Goal: Information Seeking & Learning: Learn about a topic

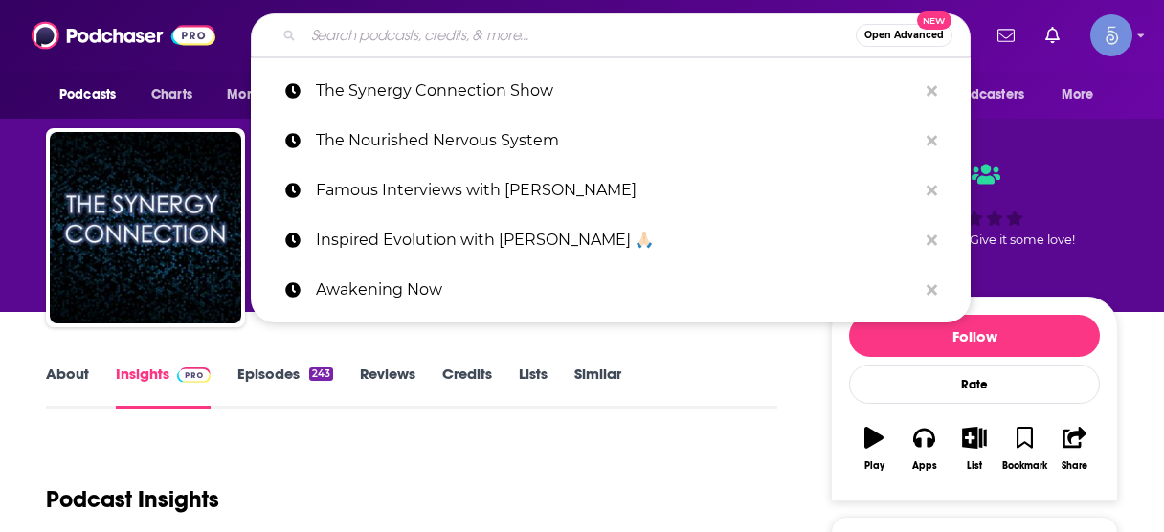
scroll to position [230, 0]
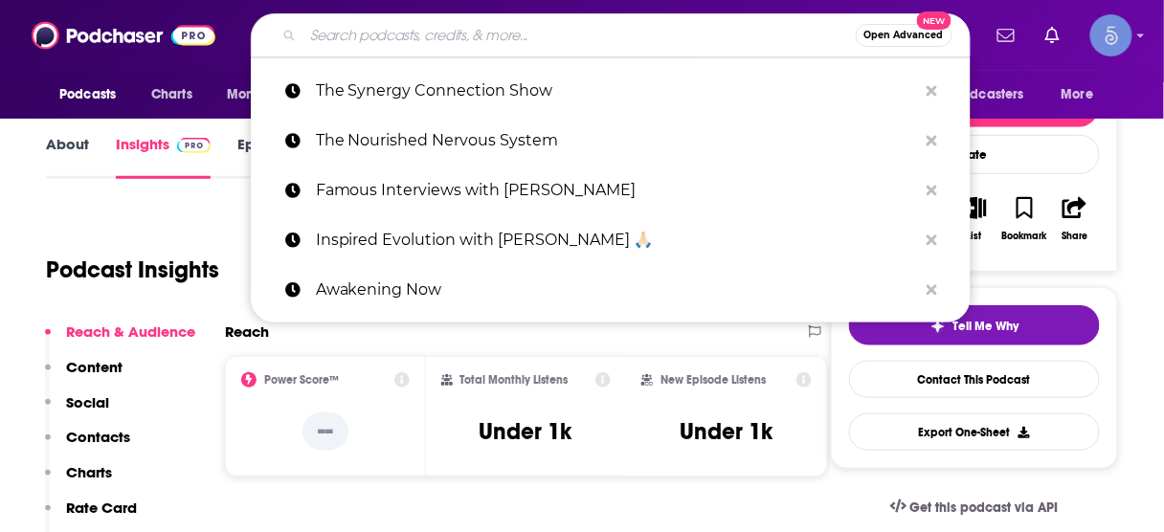
type input "Grownlearn"
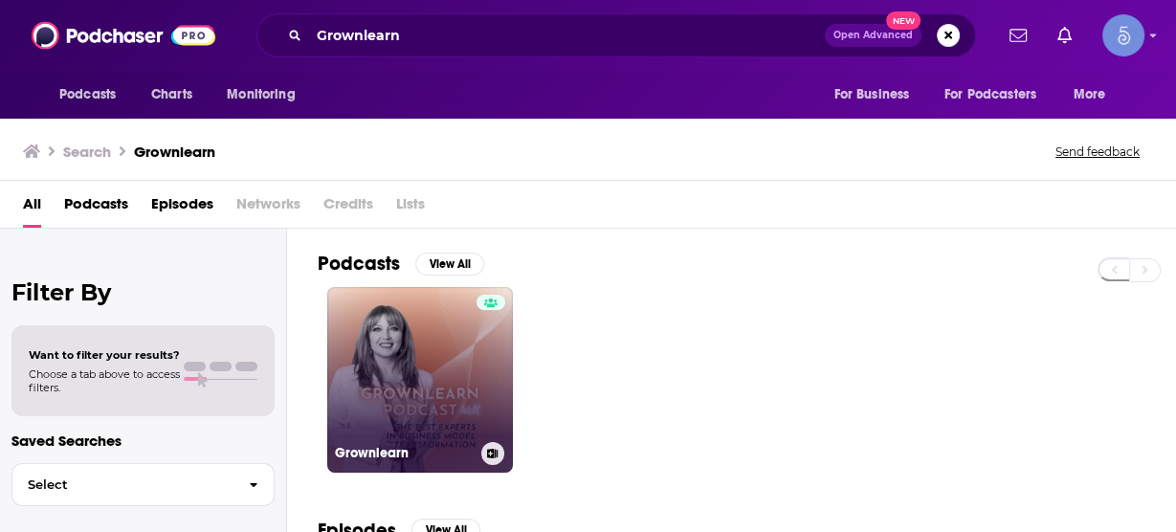
click at [431, 353] on link "Grownlearn" at bounding box center [420, 380] width 186 height 186
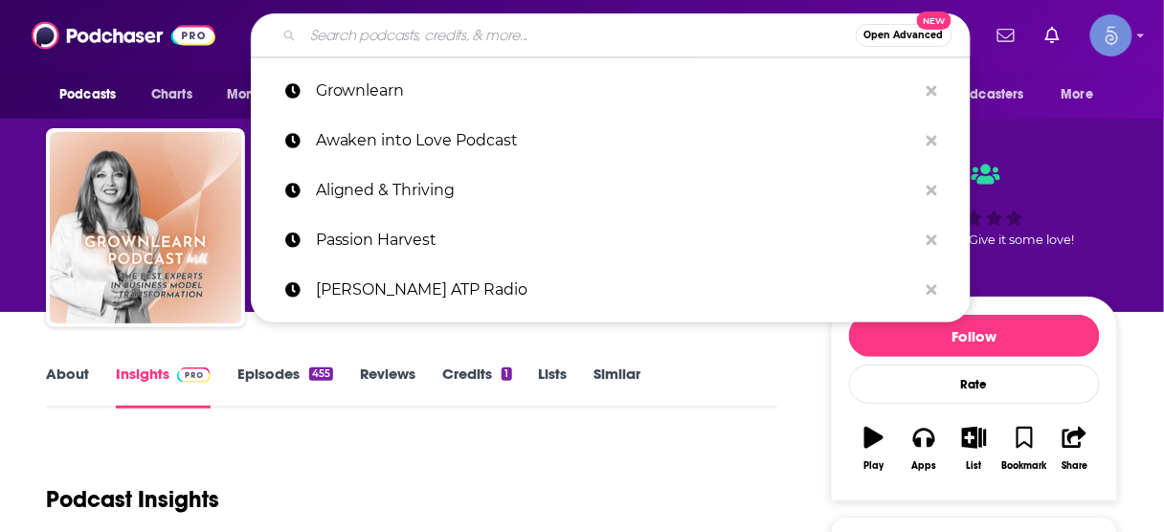
click at [612, 31] on input "Search podcasts, credits, & more..." at bounding box center [579, 35] width 552 height 31
paste input "The Best of Investing"
type input "The Best of Investing"
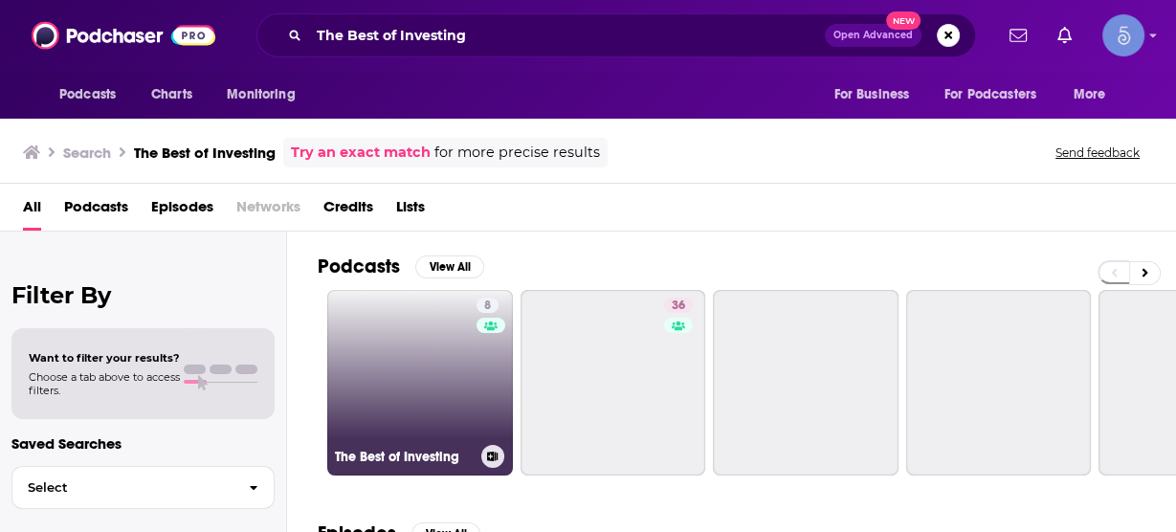
click at [450, 394] on link "8 The Best of Investing" at bounding box center [420, 383] width 186 height 186
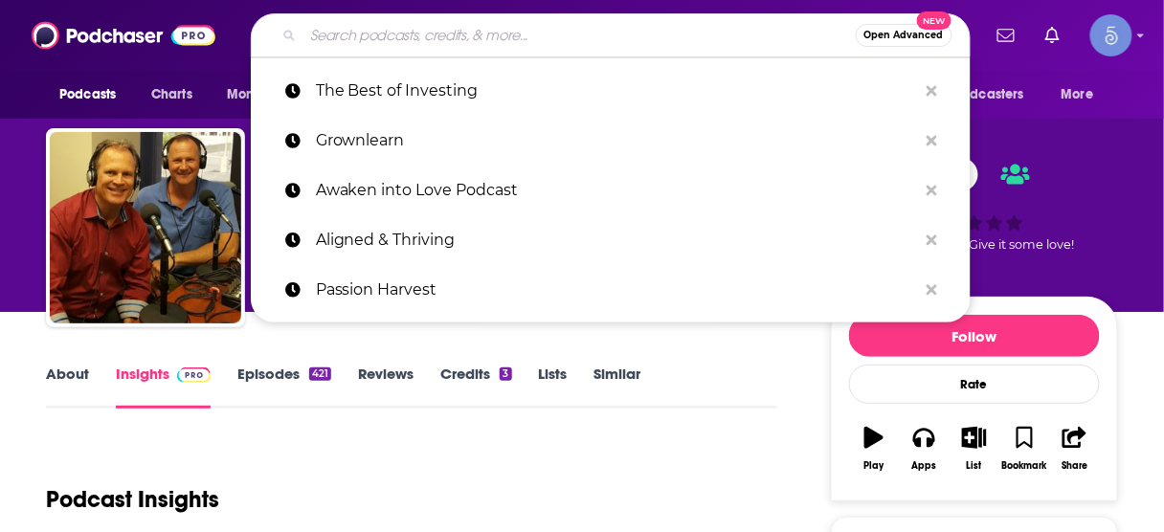
drag, startPoint x: 572, startPoint y: 37, endPoint x: 559, endPoint y: 40, distance: 13.7
click at [561, 43] on input "Search podcasts, credits, & more..." at bounding box center [579, 35] width 552 height 31
paste input "The Quiet Warrior Show"
type input "The Quiet Warrior Show"
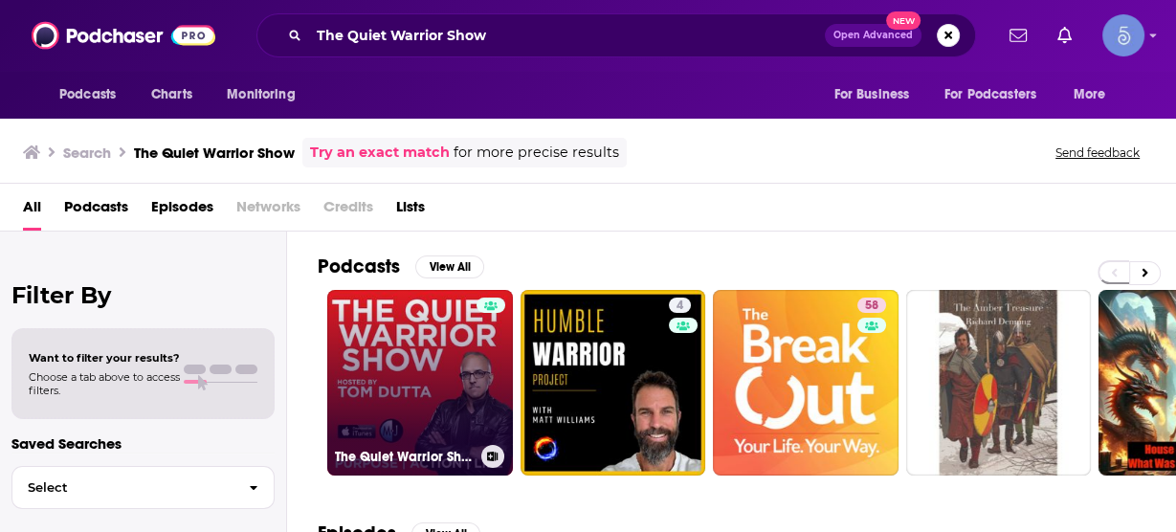
click at [438, 357] on link "The Quiet Warrior Show" at bounding box center [420, 383] width 186 height 186
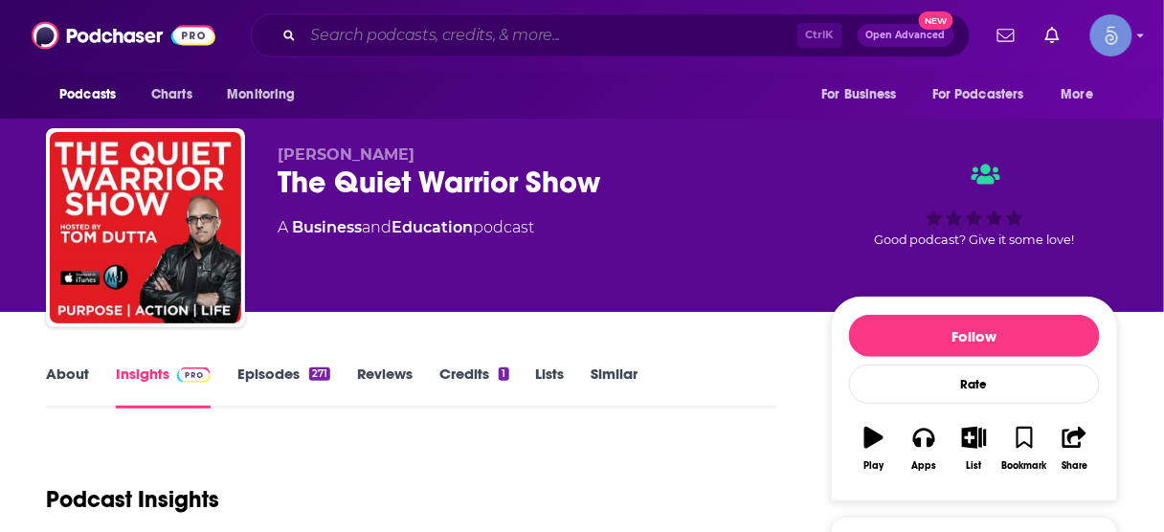
click at [455, 32] on input "Search podcasts, credits, & more..." at bounding box center [550, 35] width 494 height 31
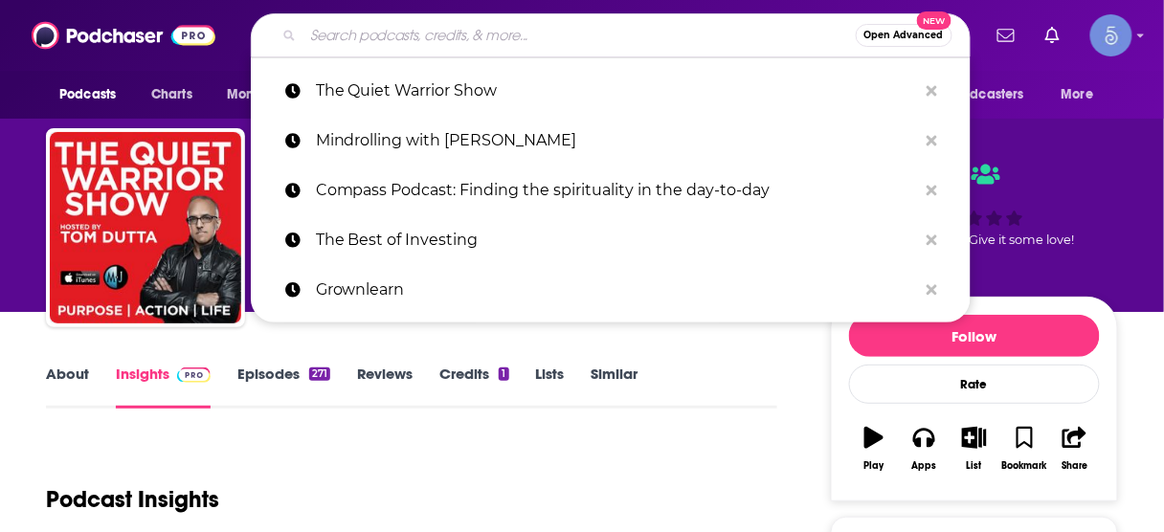
paste input "Make It Happen Mondays - B2B Sales Talk with [PERSON_NAME]"
type input "Make It Happen Mondays - B2B Sales Talk with [PERSON_NAME]"
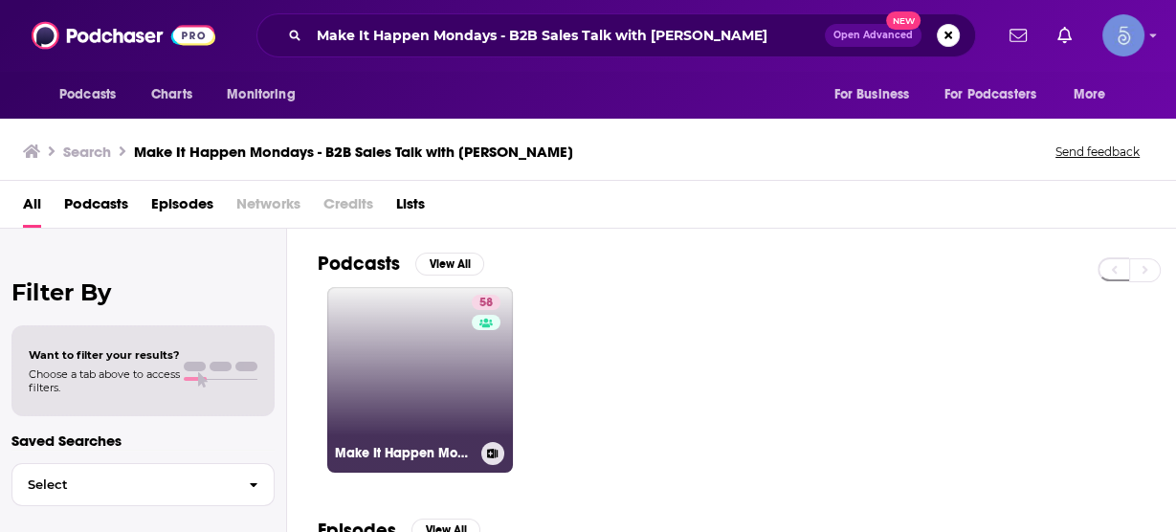
click at [443, 350] on link "58 Make It Happen Mondays - B2B Sales Talk with [PERSON_NAME]" at bounding box center [420, 380] width 186 height 186
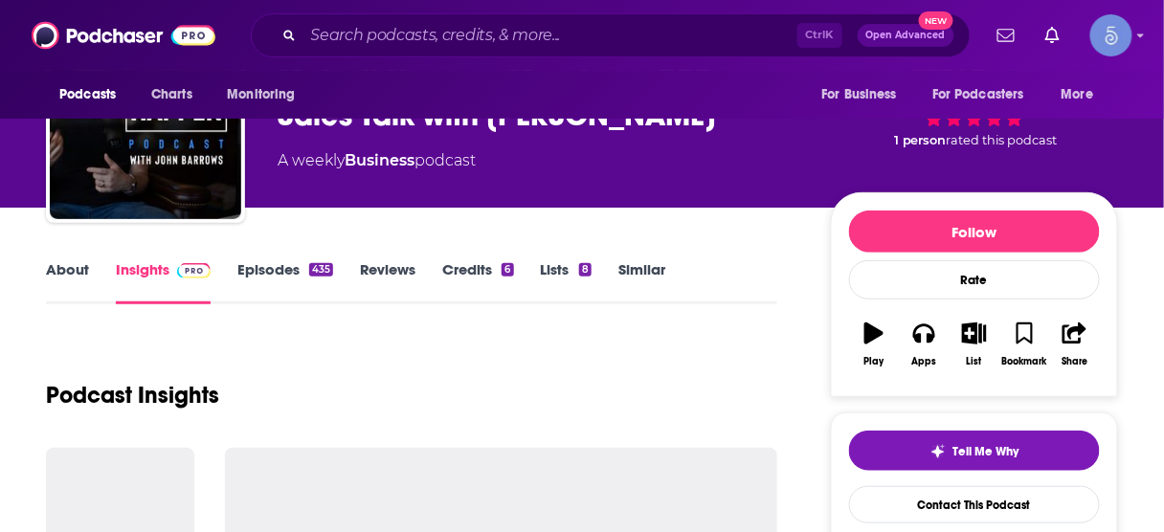
scroll to position [153, 0]
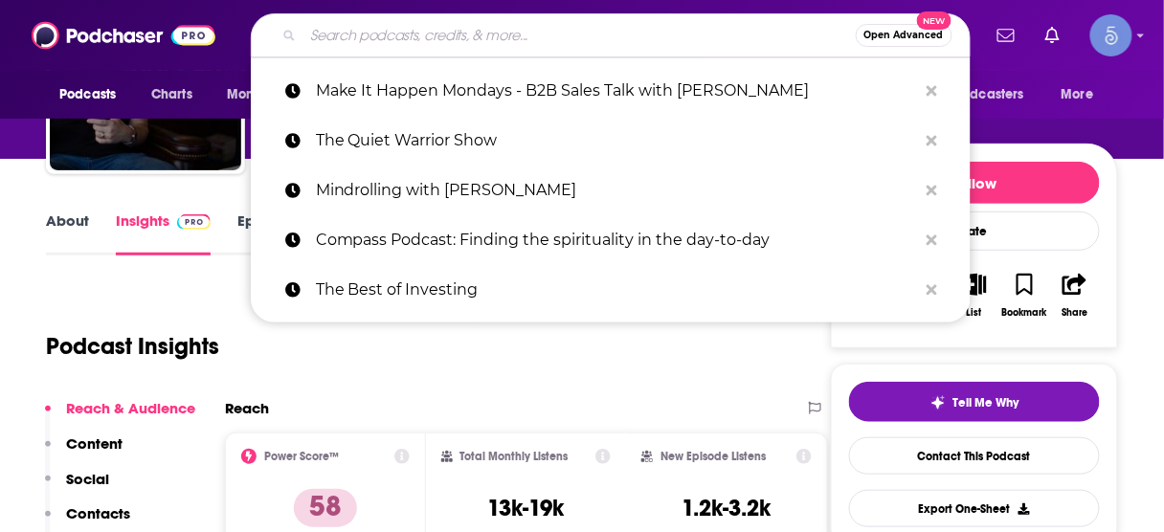
click at [533, 38] on input "Search podcasts, credits, & more..." at bounding box center [579, 35] width 552 height 31
paste input "Strategy and Leadership Podcast"
type input "Strategy and Leadership Podcast"
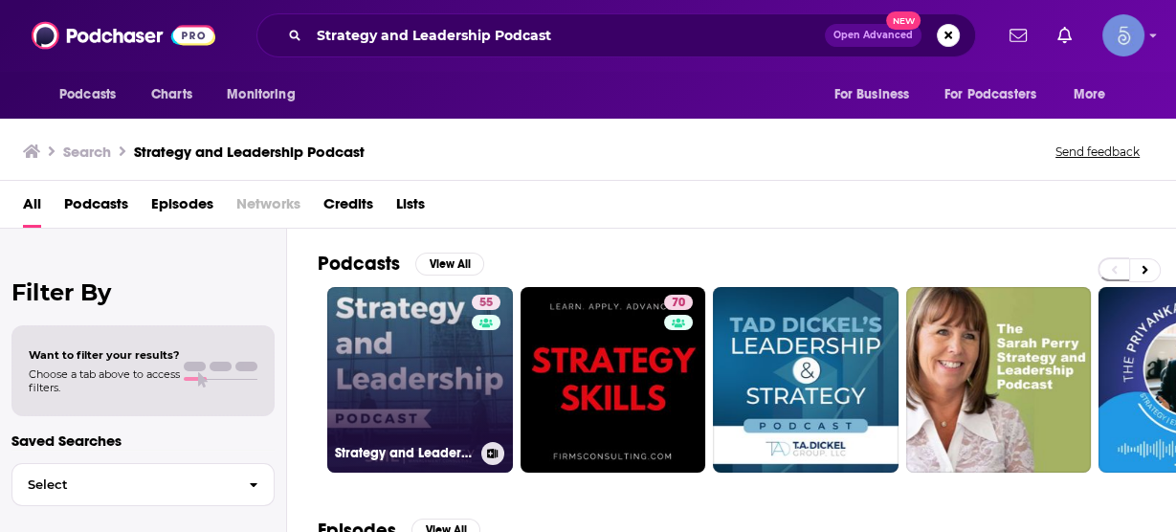
click at [387, 355] on link "55 Strategy and Leadership Podcast" at bounding box center [420, 380] width 186 height 186
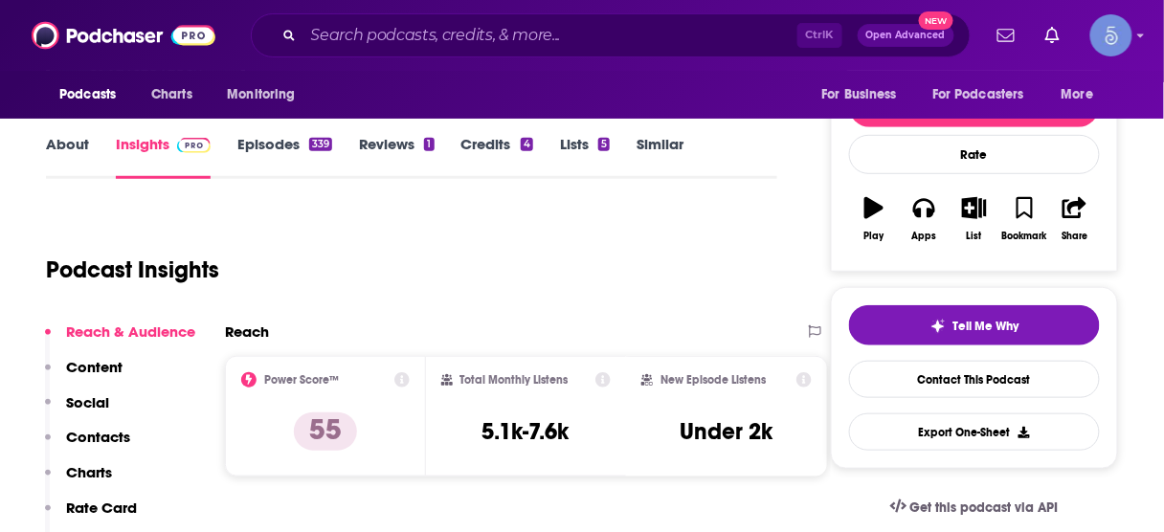
scroll to position [306, 0]
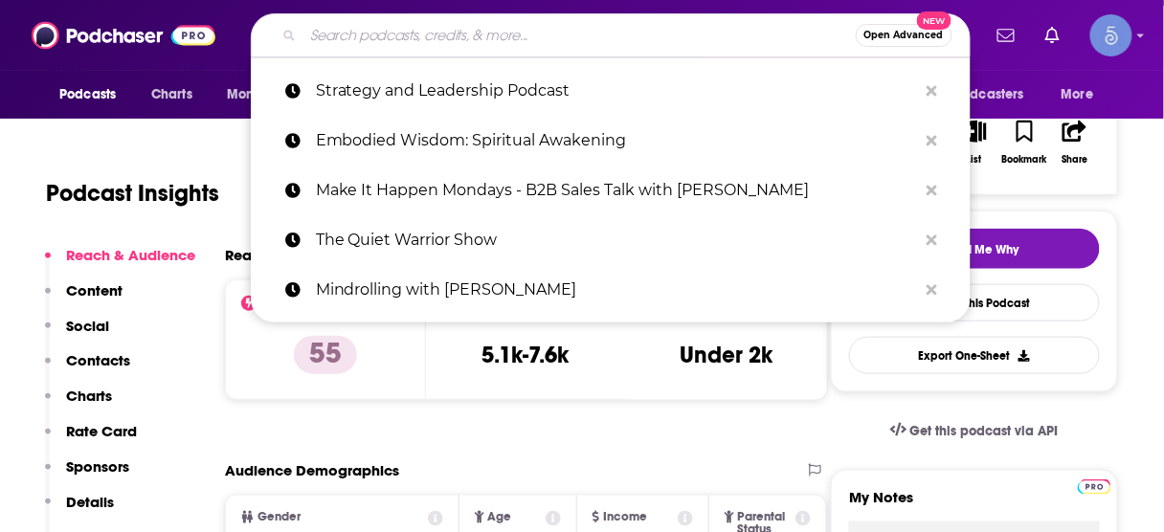
click at [522, 40] on input "Search podcasts, credits, & more..." at bounding box center [579, 35] width 552 height 31
paste input "Delivering Marketing Joy"
type input "Delivering Marketing Joy"
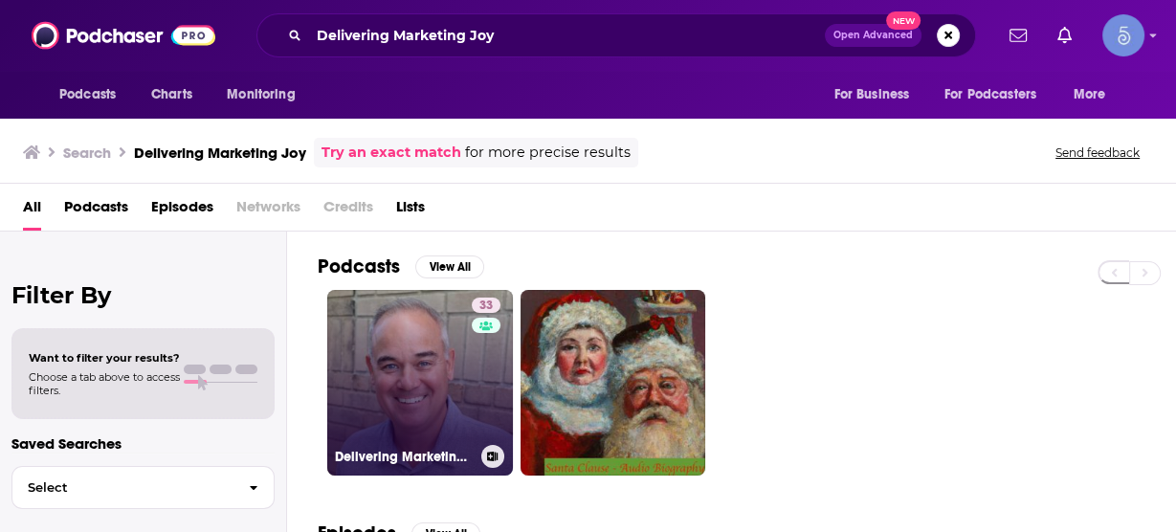
click at [438, 341] on link "33 Delivering Marketing Joy" at bounding box center [420, 383] width 186 height 186
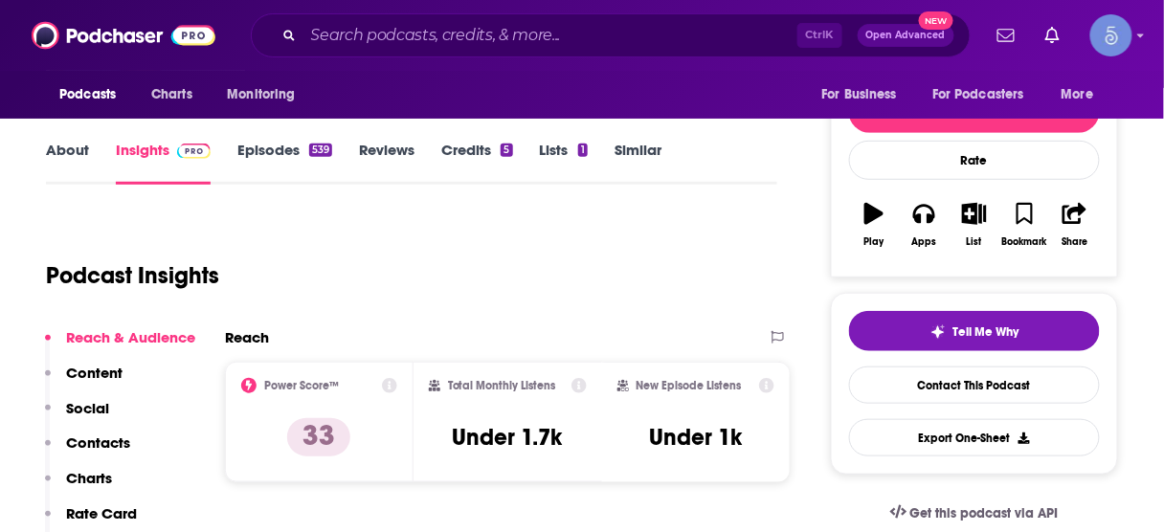
scroll to position [77, 0]
